Goal: Find specific page/section: Find specific page/section

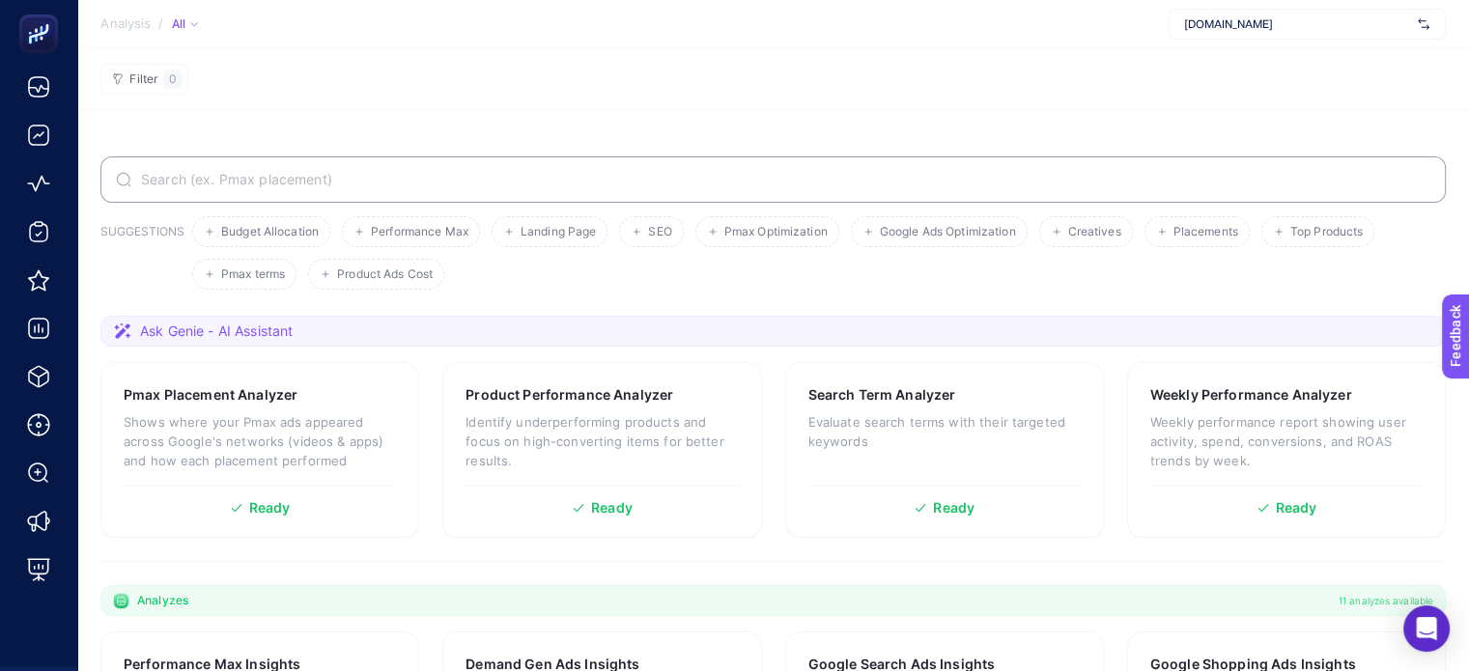
click at [341, 175] on input "Search" at bounding box center [783, 179] width 1293 height 15
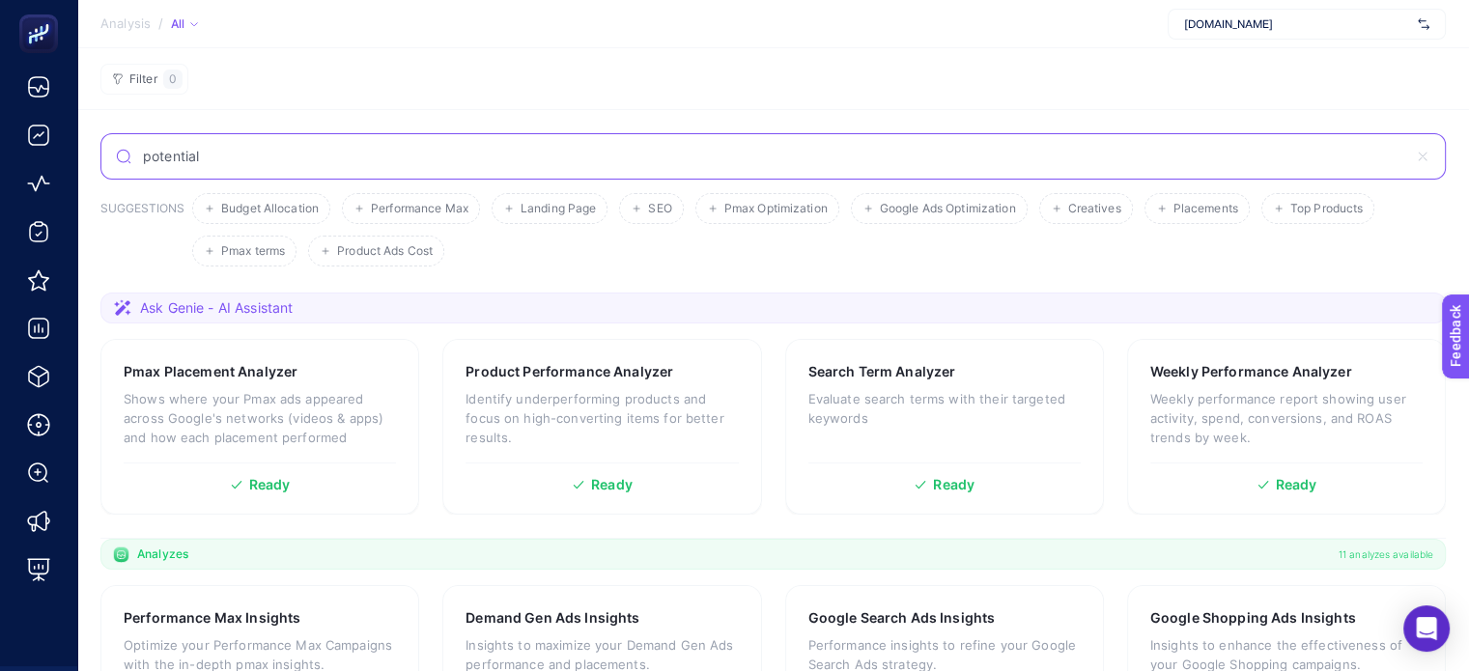
type input "potential"
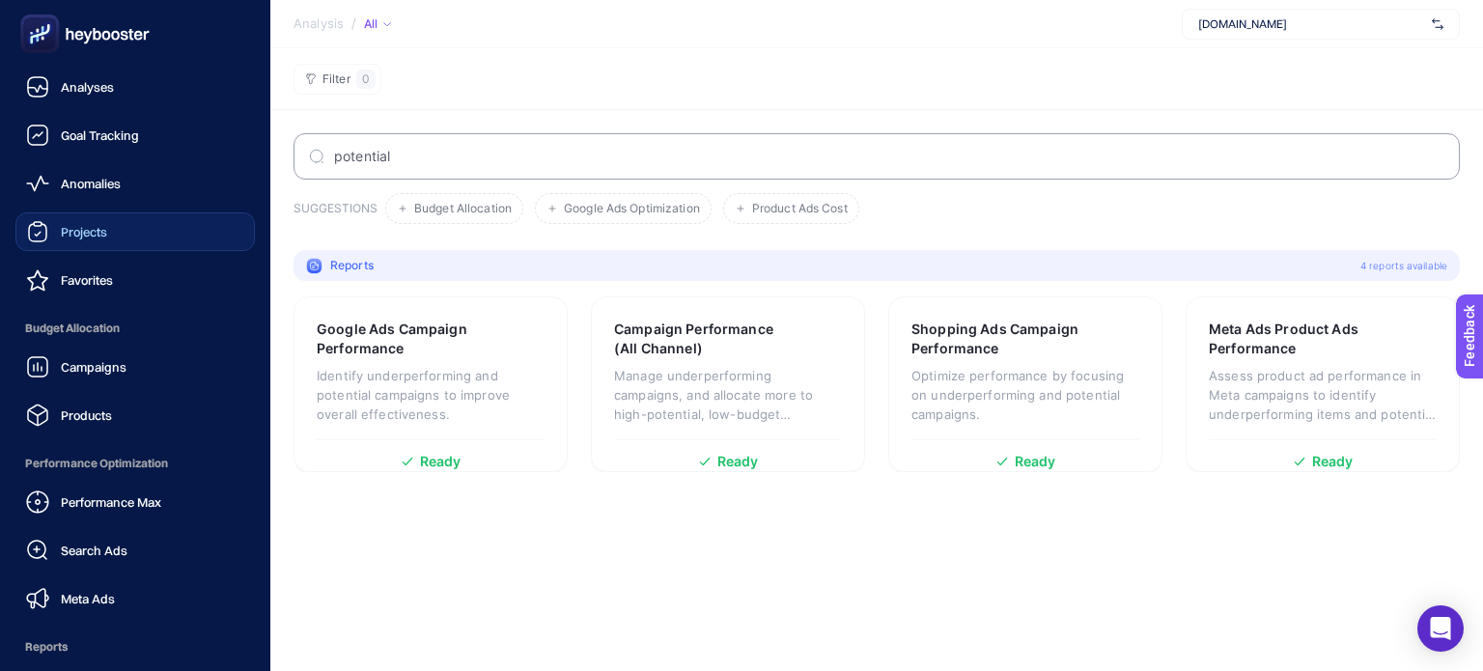
click at [120, 219] on link "Projects" at bounding box center [134, 231] width 239 height 39
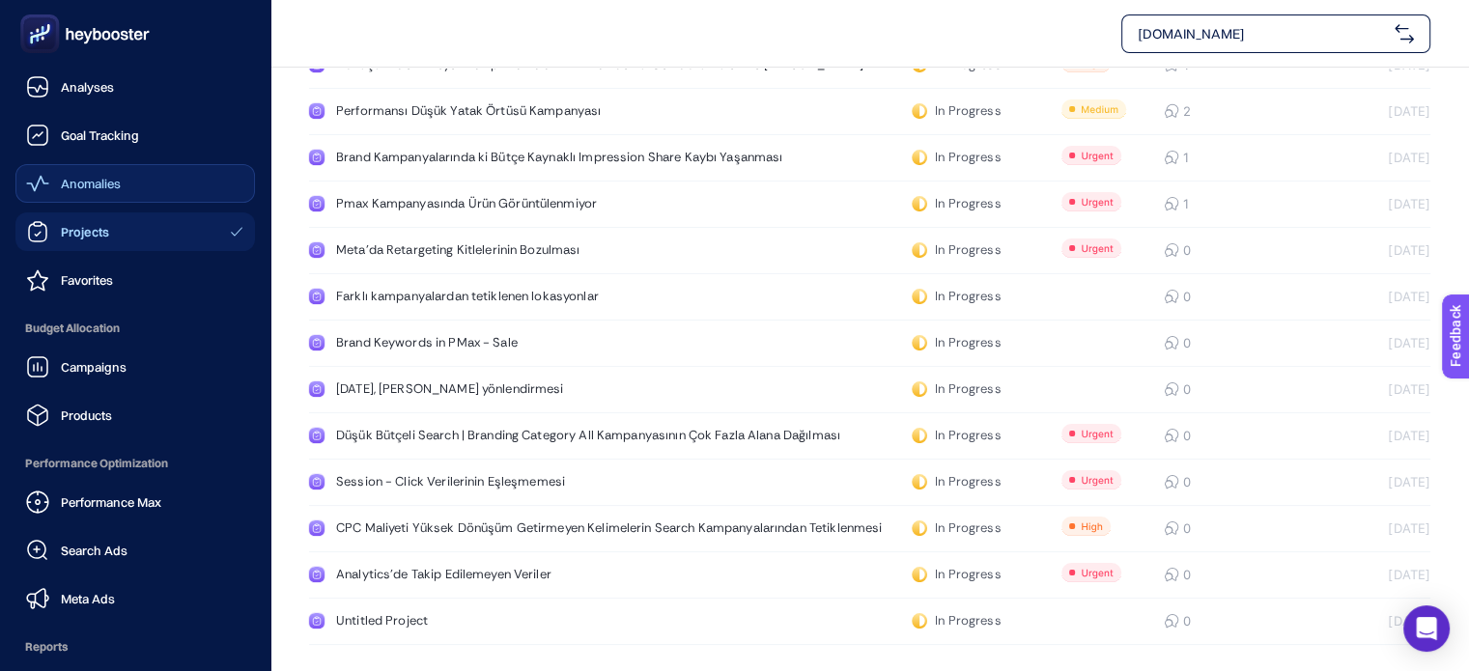
click at [105, 170] on link "Anomalies" at bounding box center [134, 183] width 239 height 39
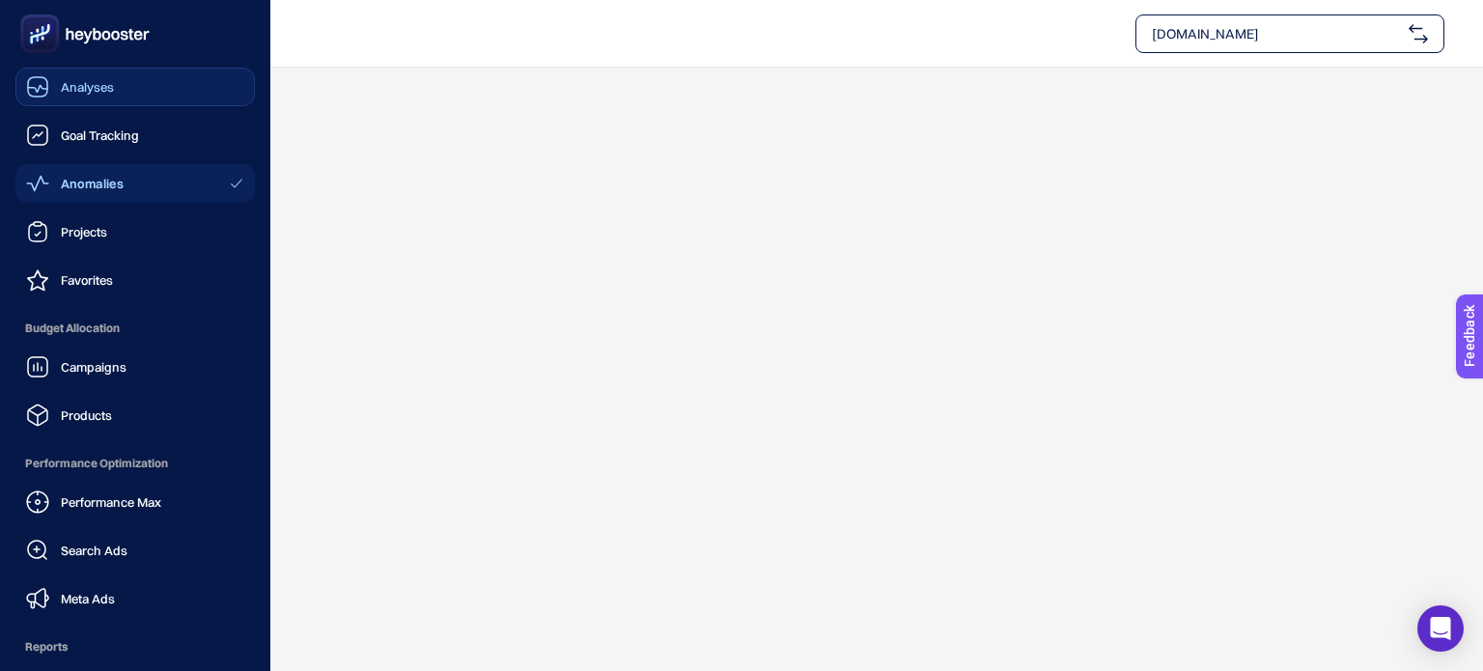
click at [101, 89] on span "Analyses" at bounding box center [87, 86] width 53 height 15
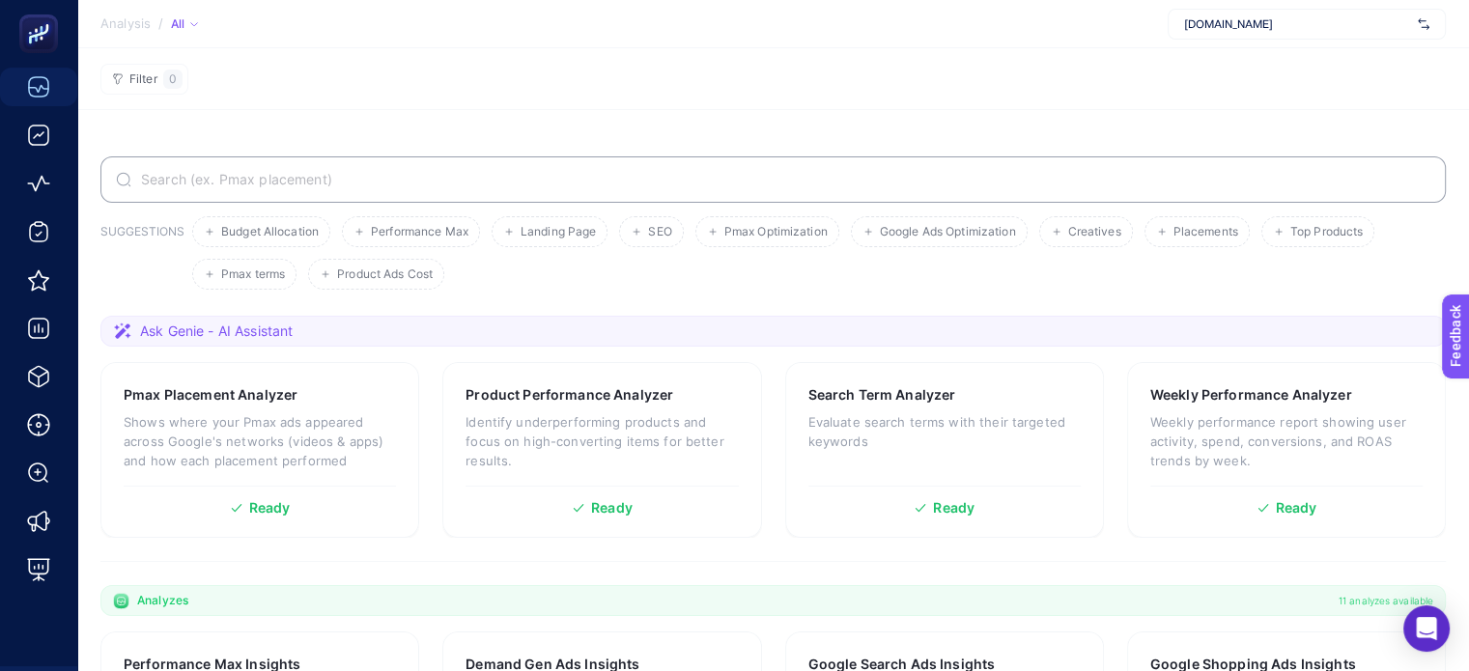
click at [230, 179] on input "Search" at bounding box center [783, 179] width 1293 height 15
click at [259, 183] on input "Search" at bounding box center [784, 179] width 1291 height 15
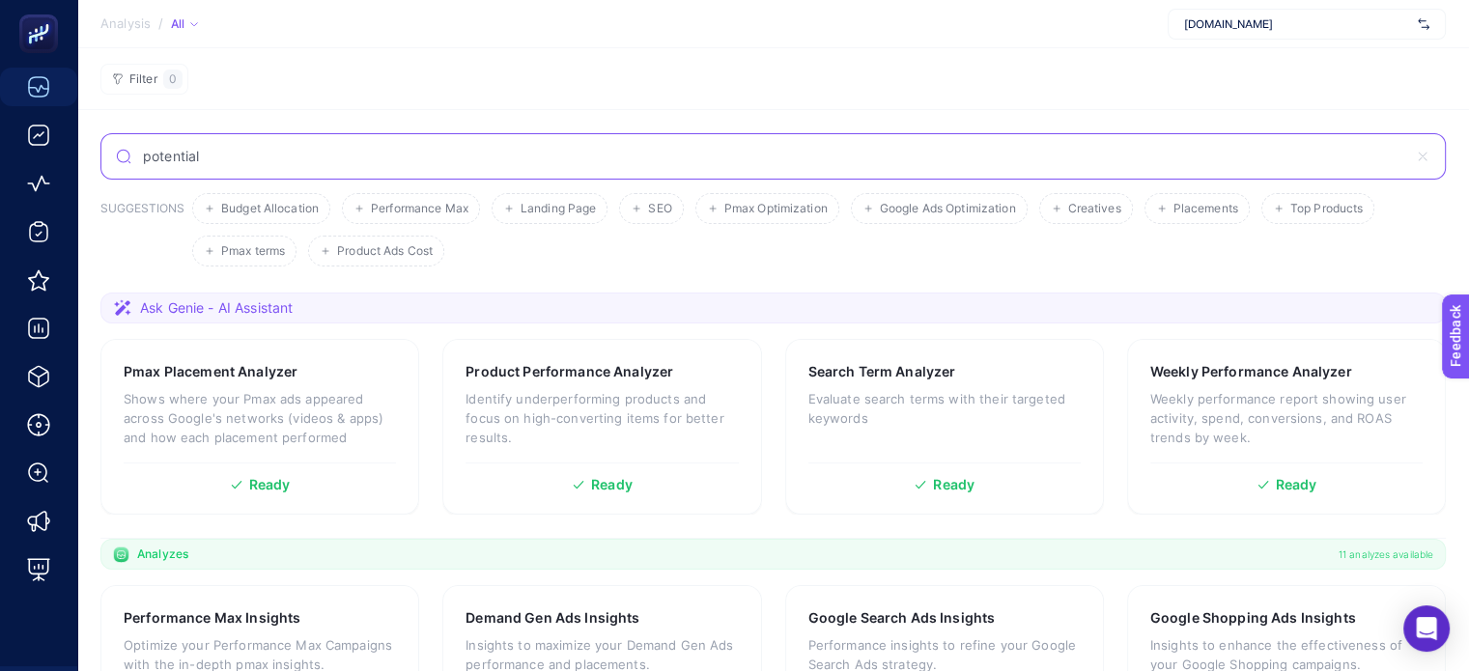
type input "potential"
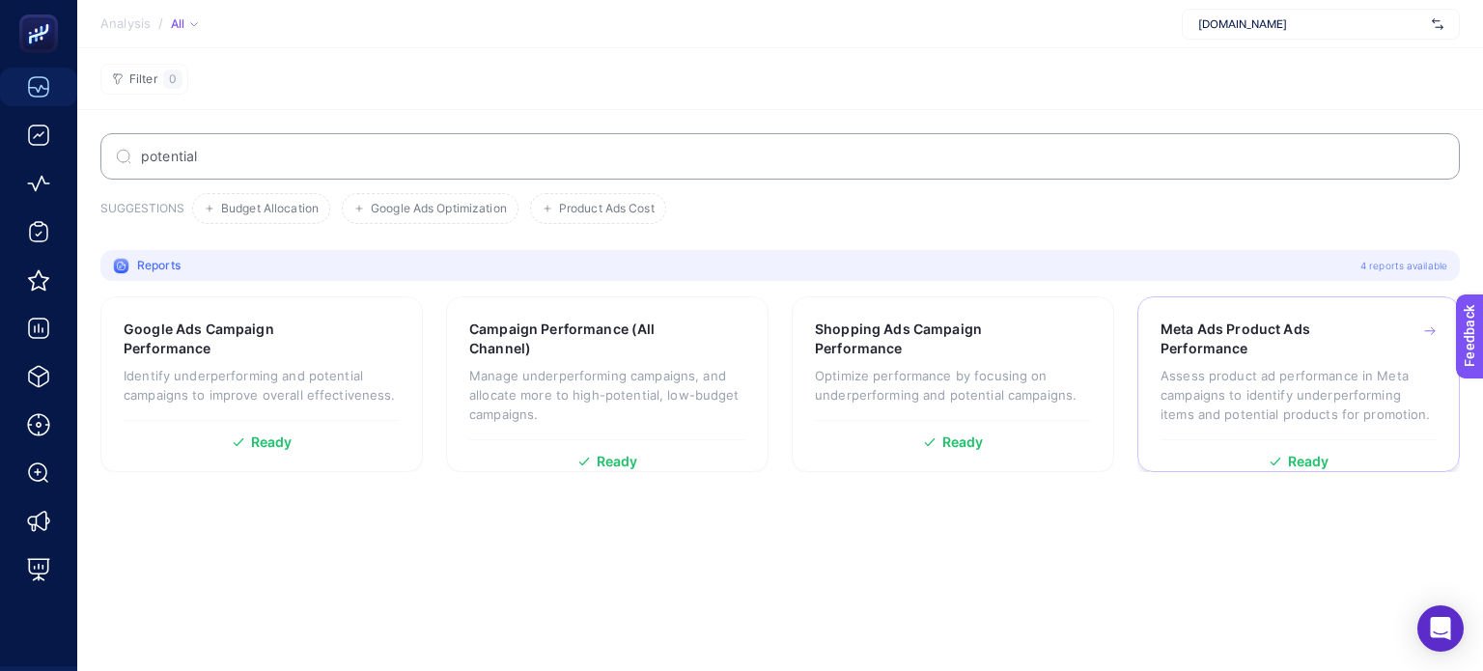
click at [1167, 357] on h3 "Meta Ads Product Ads Performance" at bounding box center [1269, 339] width 216 height 39
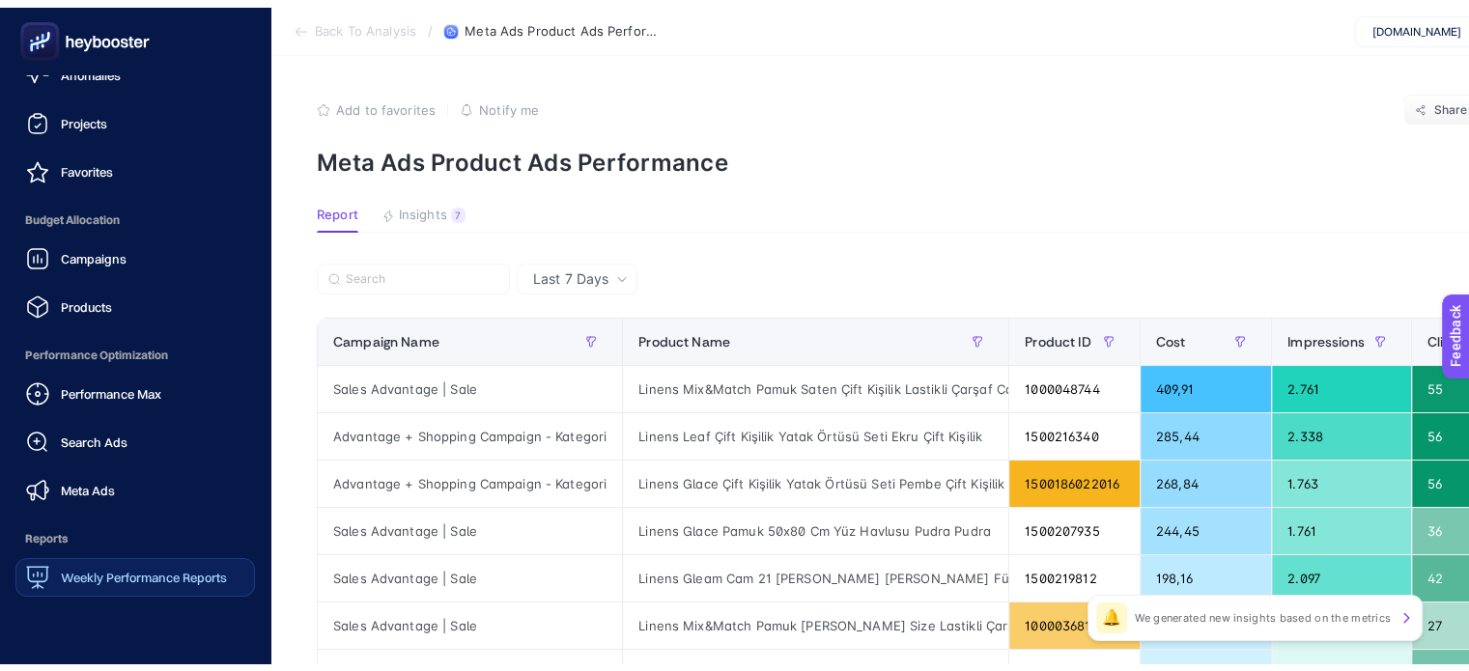
scroll to position [193, 0]
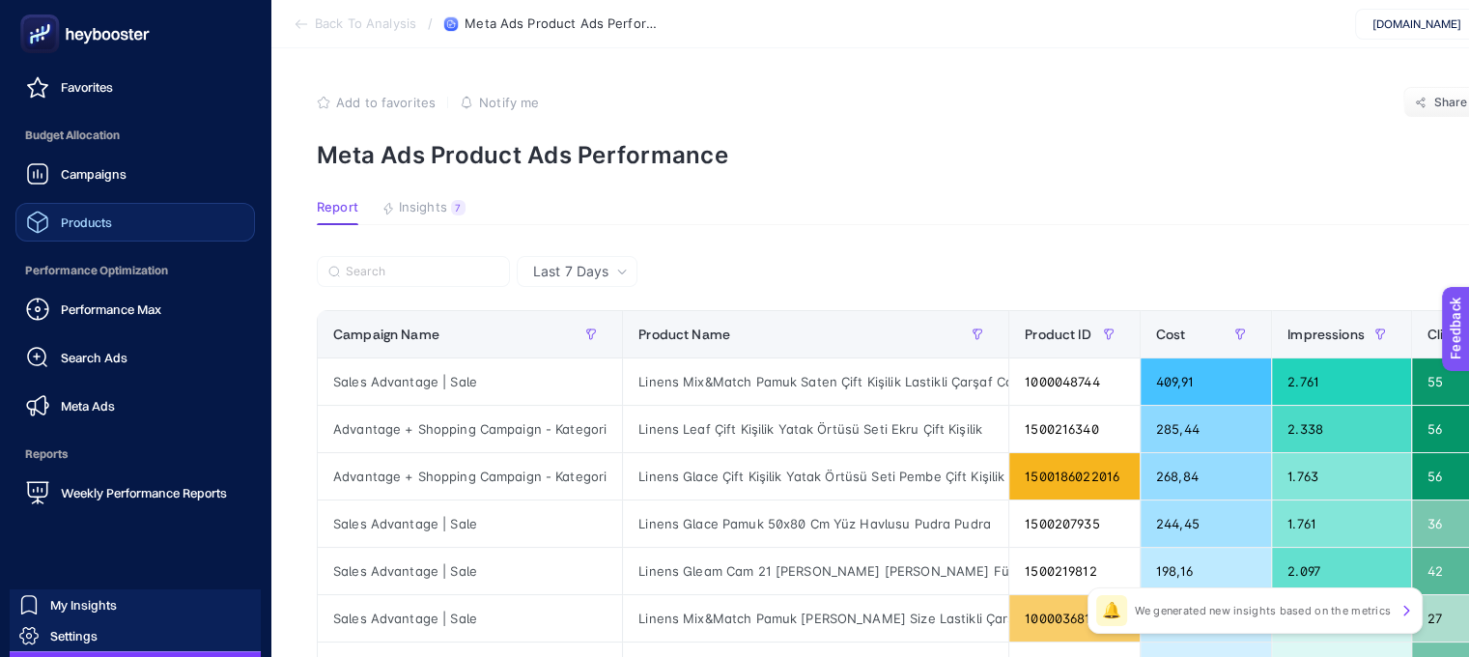
click at [118, 223] on link "Products" at bounding box center [134, 222] width 239 height 39
